Goal: Use online tool/utility: Utilize a website feature to perform a specific function

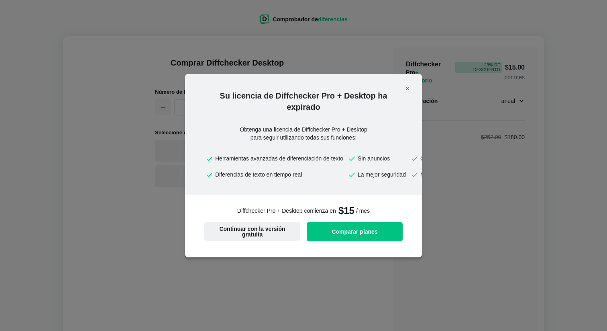
click at [259, 237] on font "Continuar con la versión gratuita" at bounding box center [252, 231] width 66 height 12
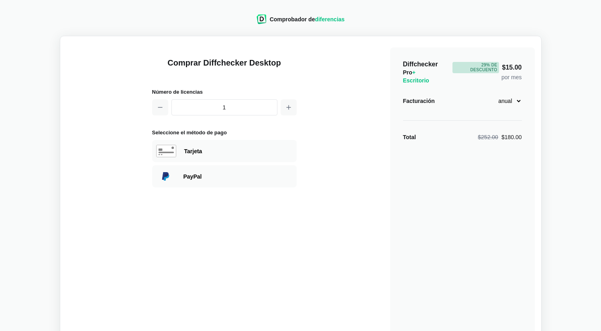
click at [329, 19] on font "diferencias" at bounding box center [330, 19] width 30 height 6
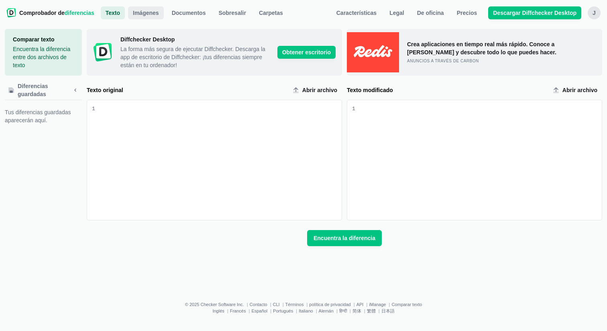
click at [155, 13] on font "Imágenes" at bounding box center [146, 13] width 26 height 6
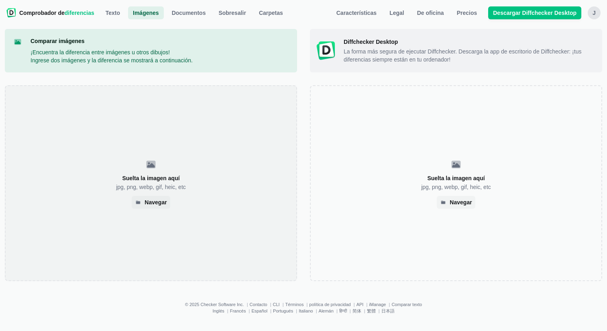
click at [184, 171] on div "Suelta la imagen aquí jpg, png, webp, gif, heic, etc Navegar" at bounding box center [151, 183] width 292 height 196
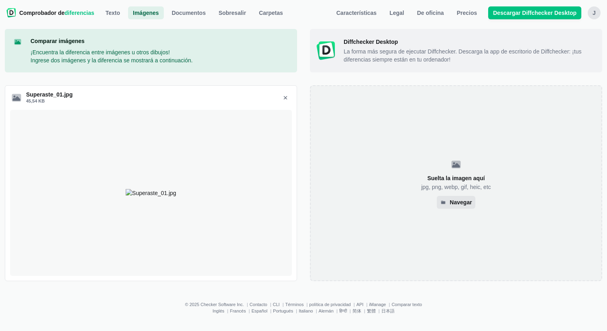
click at [457, 202] on font "Navegar" at bounding box center [461, 202] width 22 height 6
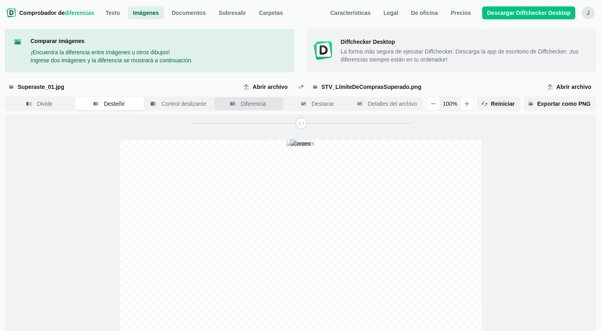
click at [239, 104] on span "Diferencia" at bounding box center [253, 104] width 29 height 8
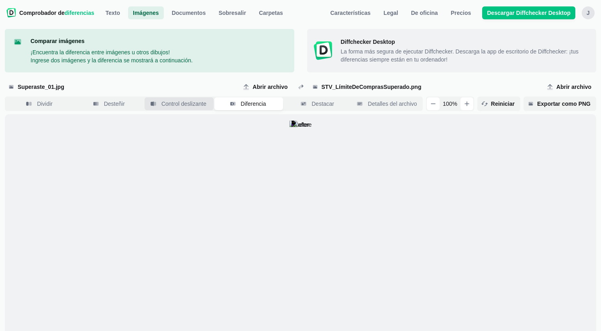
click at [191, 105] on font "Control deslizante" at bounding box center [183, 103] width 45 height 6
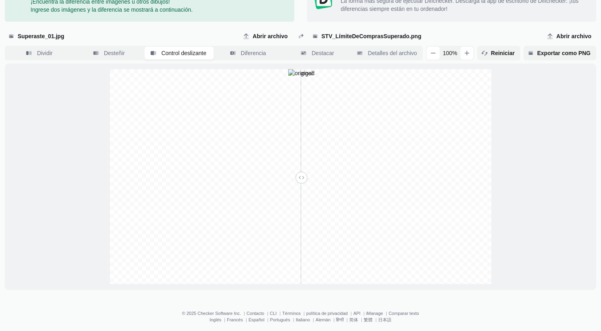
scroll to position [51, 0]
click at [540, 167] on div at bounding box center [301, 176] width 592 height 226
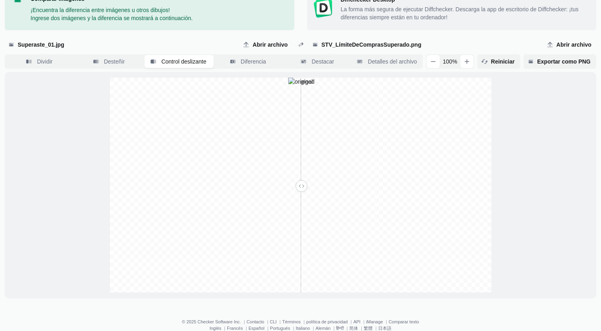
scroll to position [59, 0]
